Goal: Information Seeking & Learning: Find specific page/section

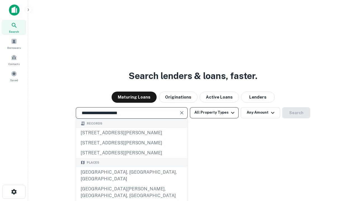
click at [131, 184] on div "[GEOGRAPHIC_DATA], [GEOGRAPHIC_DATA], [GEOGRAPHIC_DATA]" at bounding box center [131, 175] width 111 height 17
click at [214, 113] on button "All Property Types" at bounding box center [214, 112] width 49 height 11
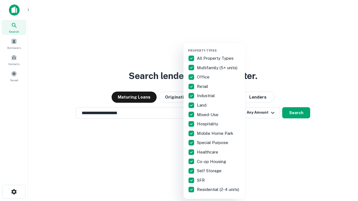
type input "**********"
click at [219, 47] on button "button" at bounding box center [218, 47] width 61 height 0
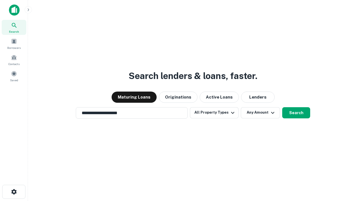
scroll to position [3, 67]
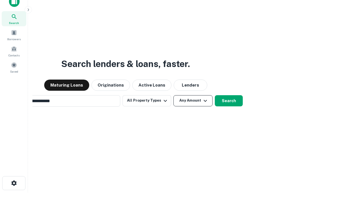
click at [173, 95] on button "Any Amount" at bounding box center [192, 100] width 39 height 11
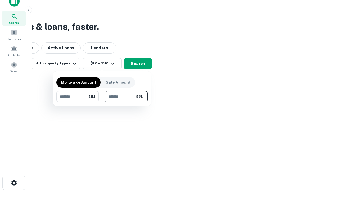
type input "*******"
click at [102, 102] on button "button" at bounding box center [101, 102] width 91 height 0
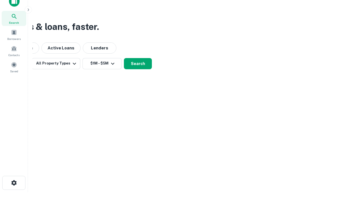
scroll to position [0, 0]
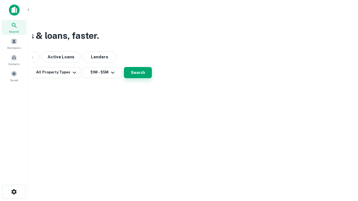
click at [152, 78] on button "Search" at bounding box center [138, 72] width 28 height 11
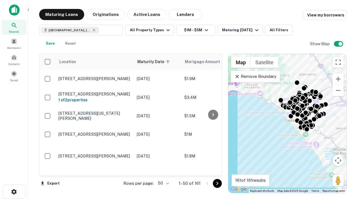
click at [162, 183] on body "Search Borrowers Contacts Saved Maturing Loans Originations Active Loans Lender…" at bounding box center [179, 100] width 358 height 201
click at [163, 169] on li "25" at bounding box center [163, 169] width 16 height 10
